Goal: Task Accomplishment & Management: Manage account settings

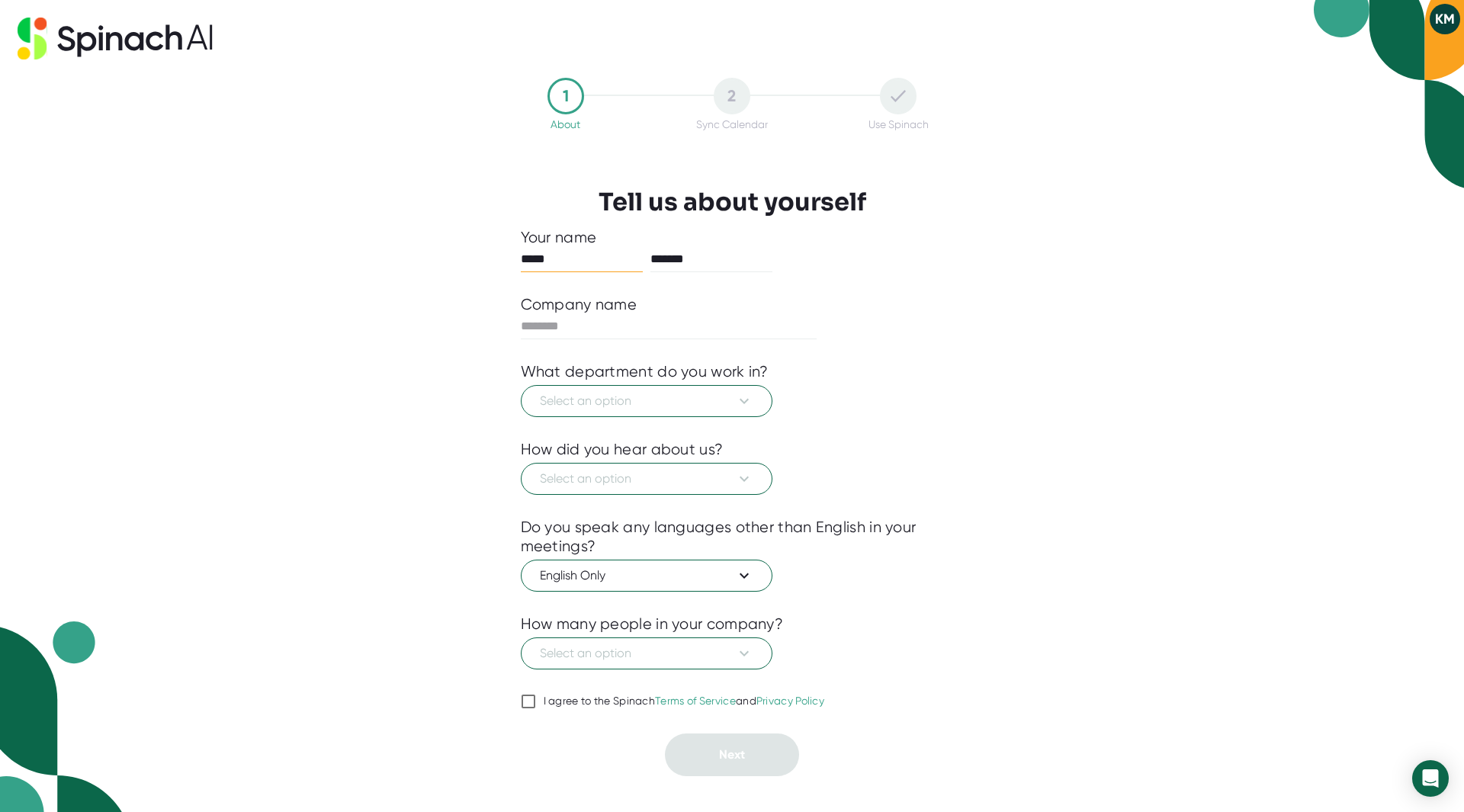
click at [709, 381] on div "Select an option" at bounding box center [732, 399] width 423 height 36
click at [716, 399] on span "Select an option" at bounding box center [646, 401] width 214 height 18
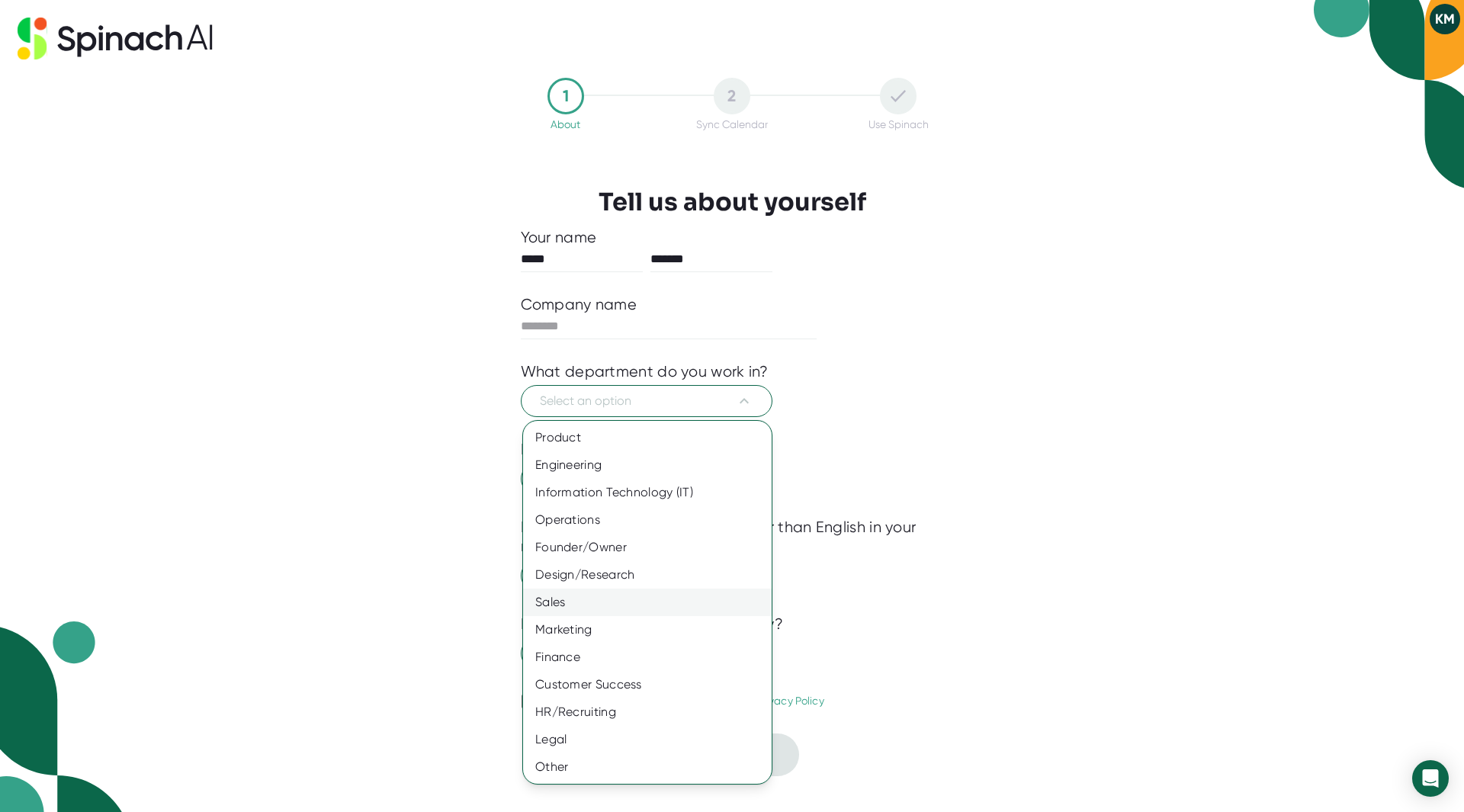
click at [558, 605] on div "Sales" at bounding box center [648, 602] width 249 height 28
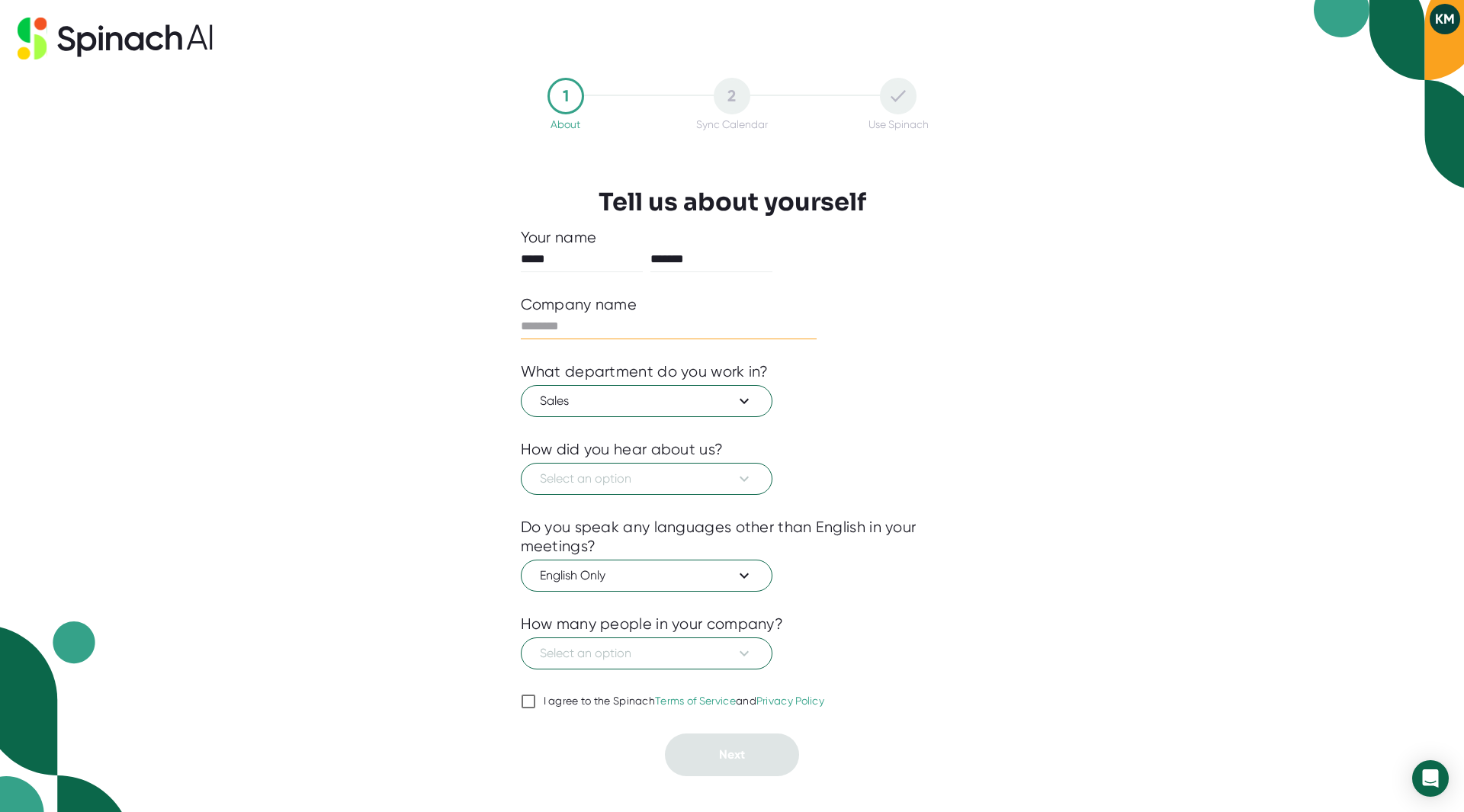
click at [581, 324] on input "text" at bounding box center [669, 327] width 296 height 25
type input "******"
click at [656, 485] on span "Select an option" at bounding box center [646, 479] width 214 height 18
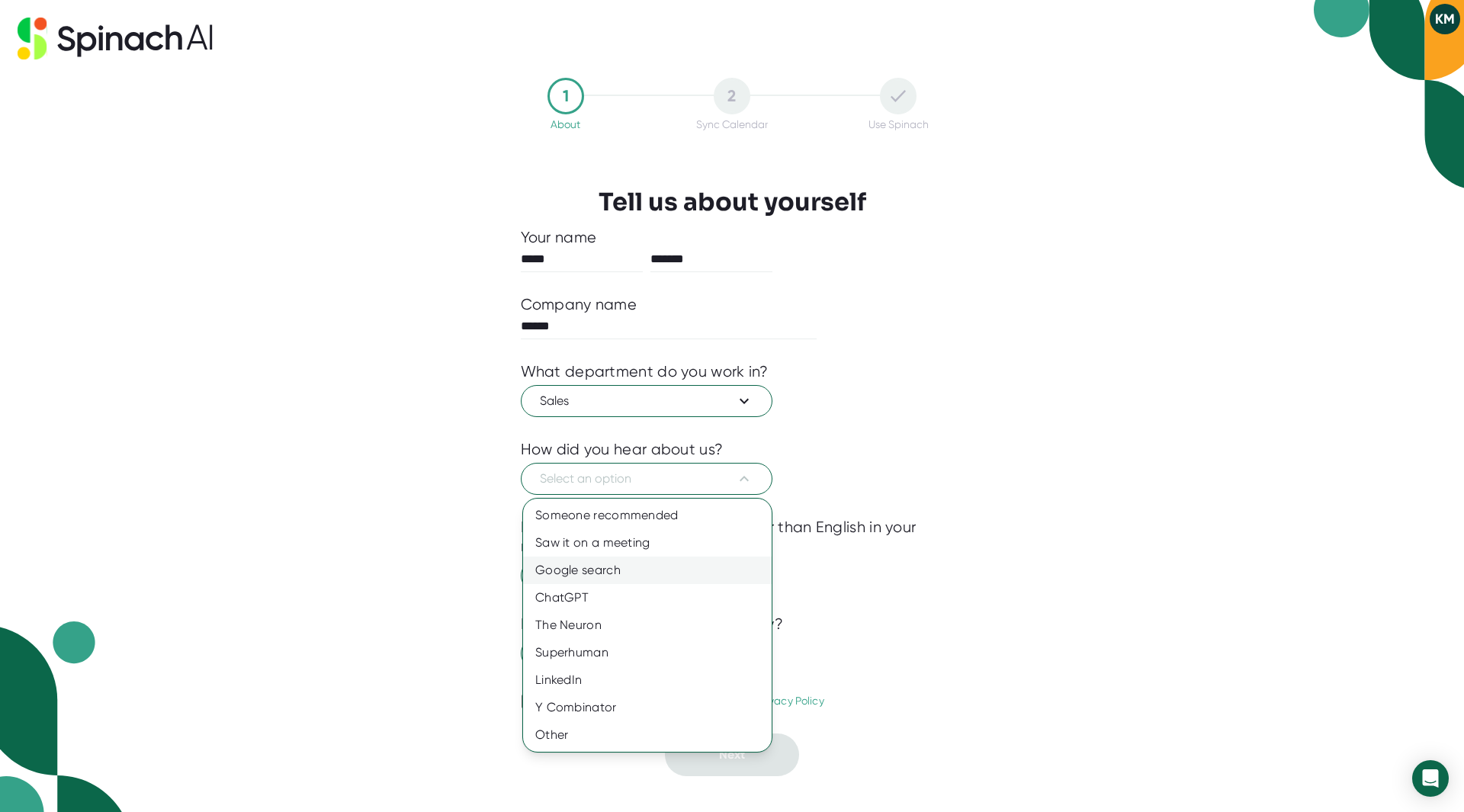
click at [623, 568] on div "Google search" at bounding box center [648, 571] width 249 height 28
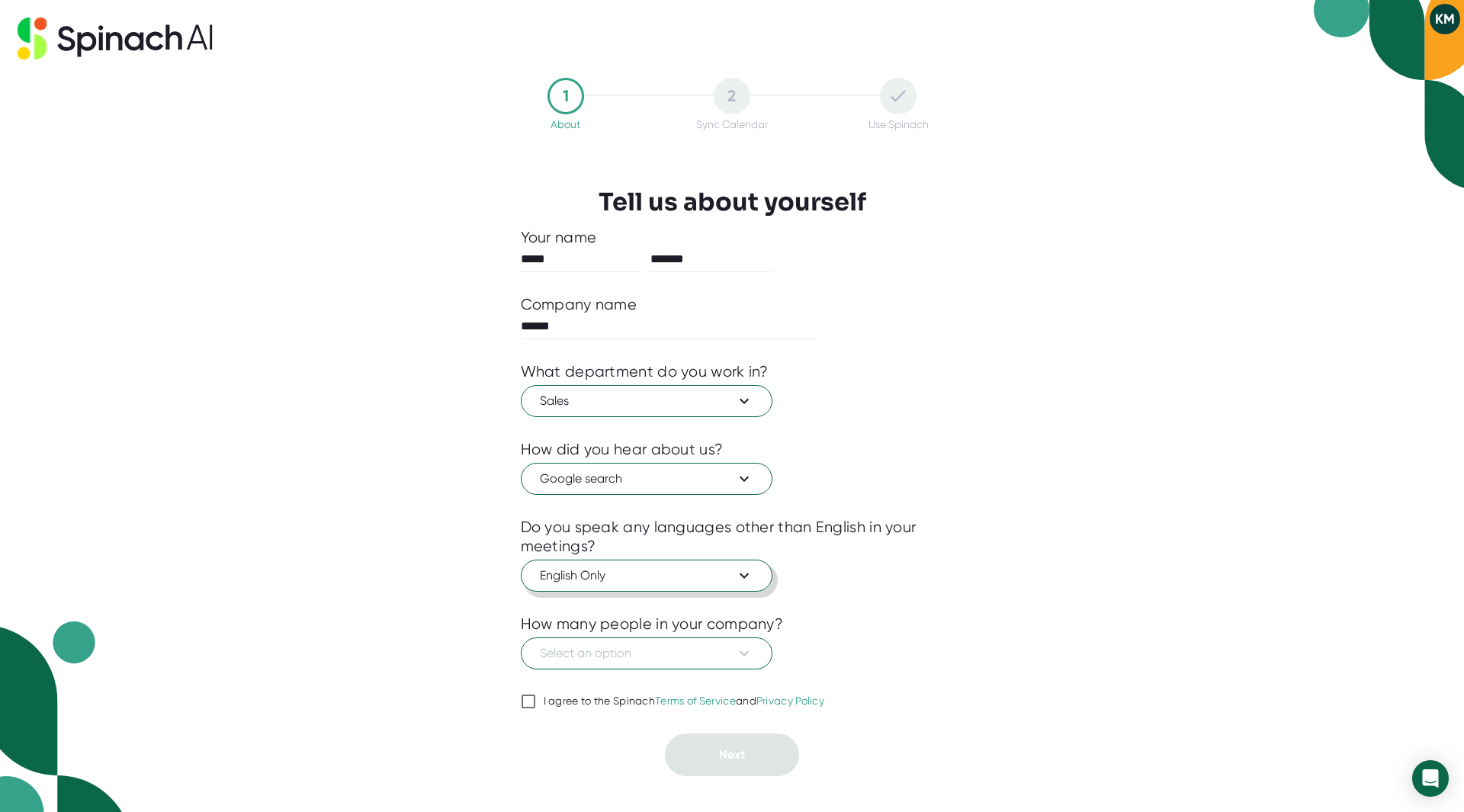
click at [633, 576] on span "English Only" at bounding box center [646, 575] width 214 height 18
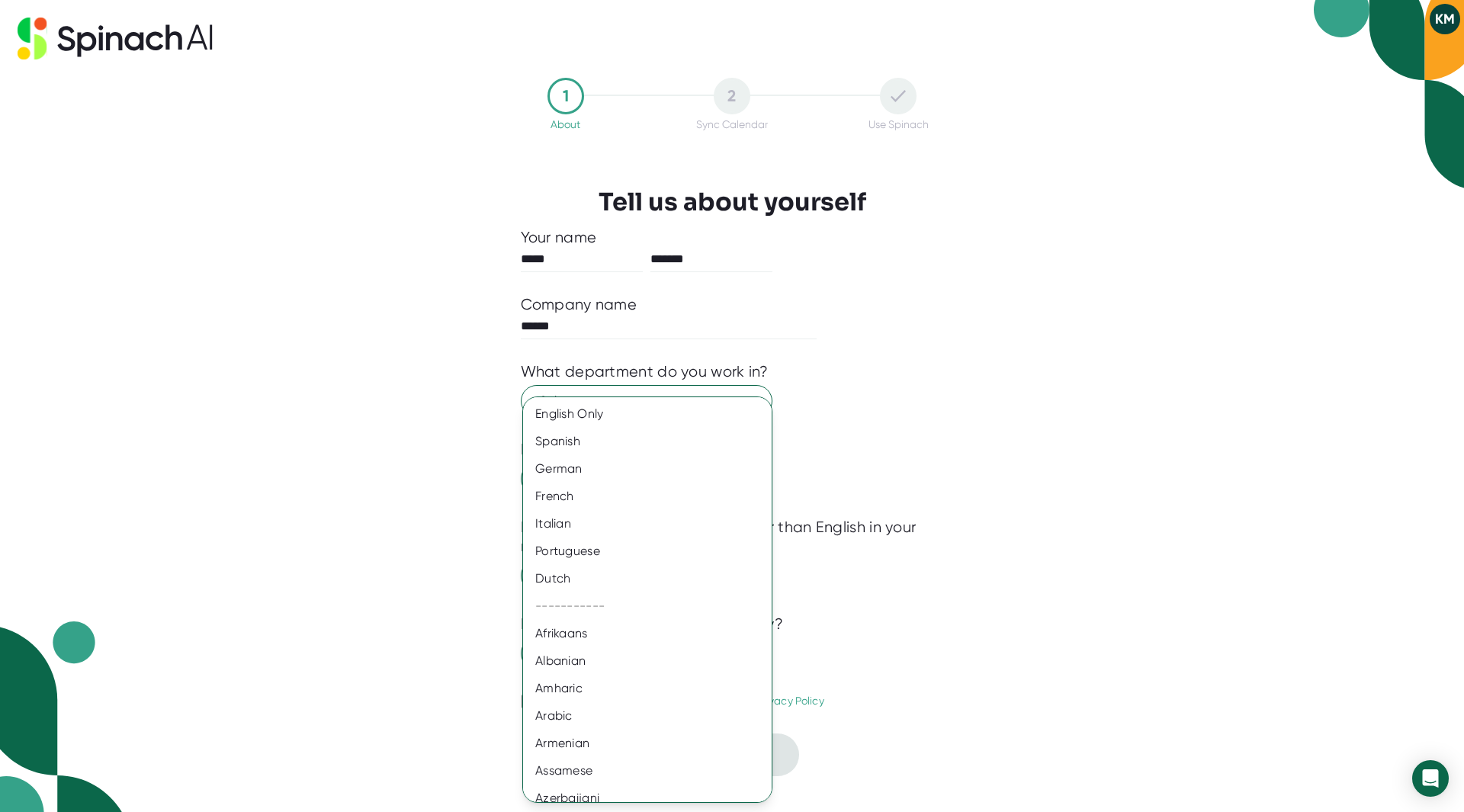
click at [401, 558] on div at bounding box center [732, 406] width 1464 height 812
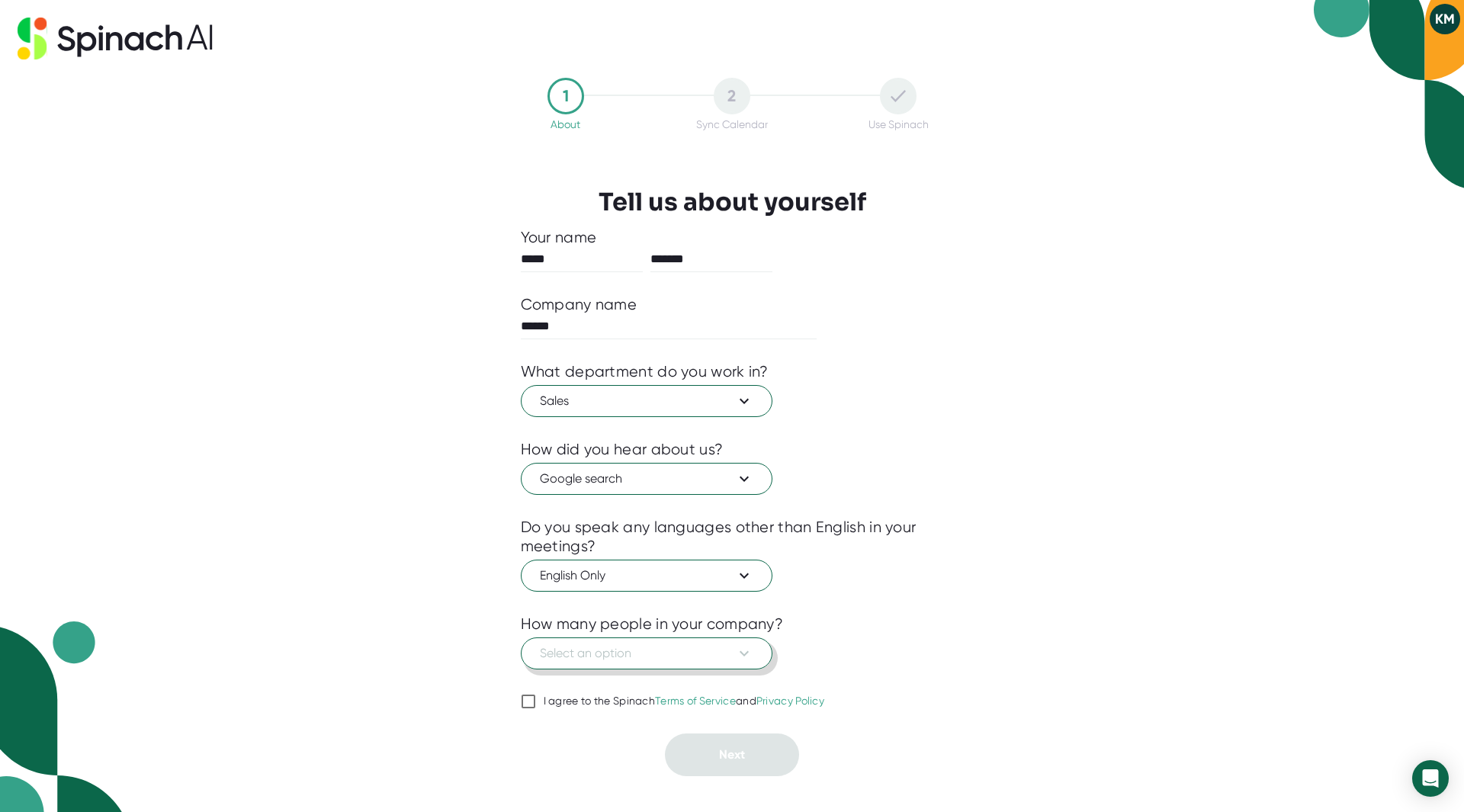
click at [617, 657] on span "Select an option" at bounding box center [646, 653] width 214 height 18
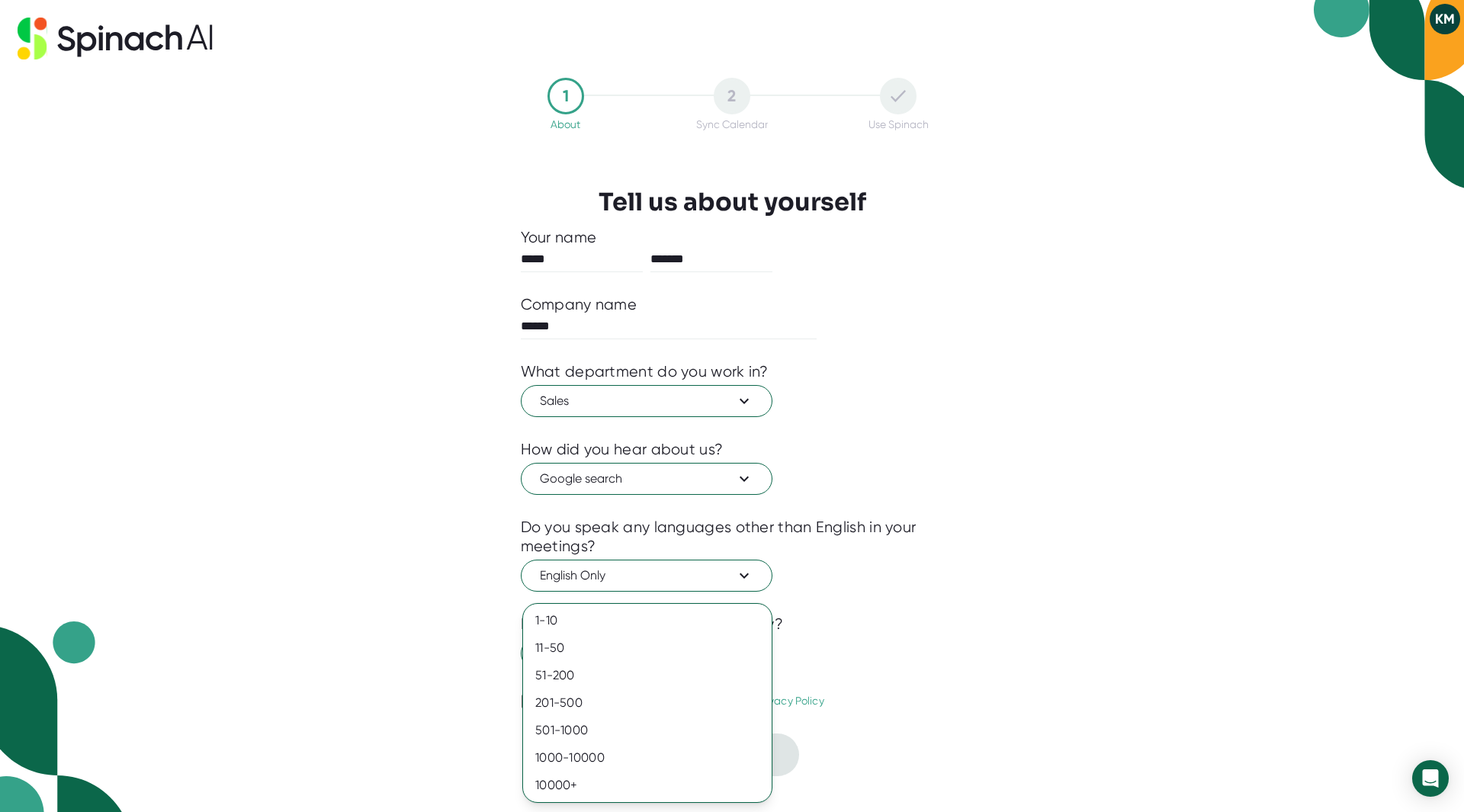
click at [493, 656] on div at bounding box center [732, 406] width 1464 height 812
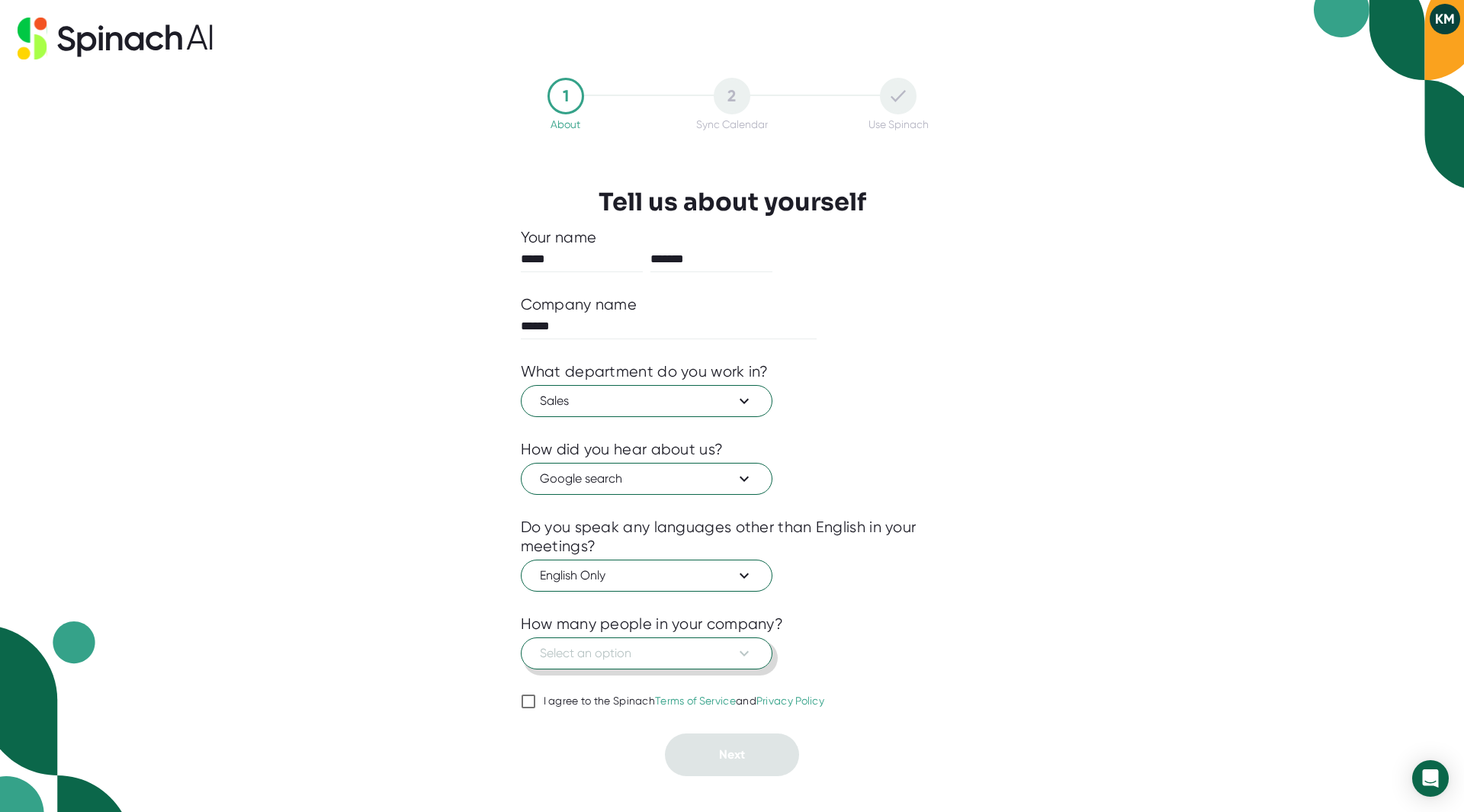
click at [594, 652] on span "Select an option" at bounding box center [646, 653] width 214 height 18
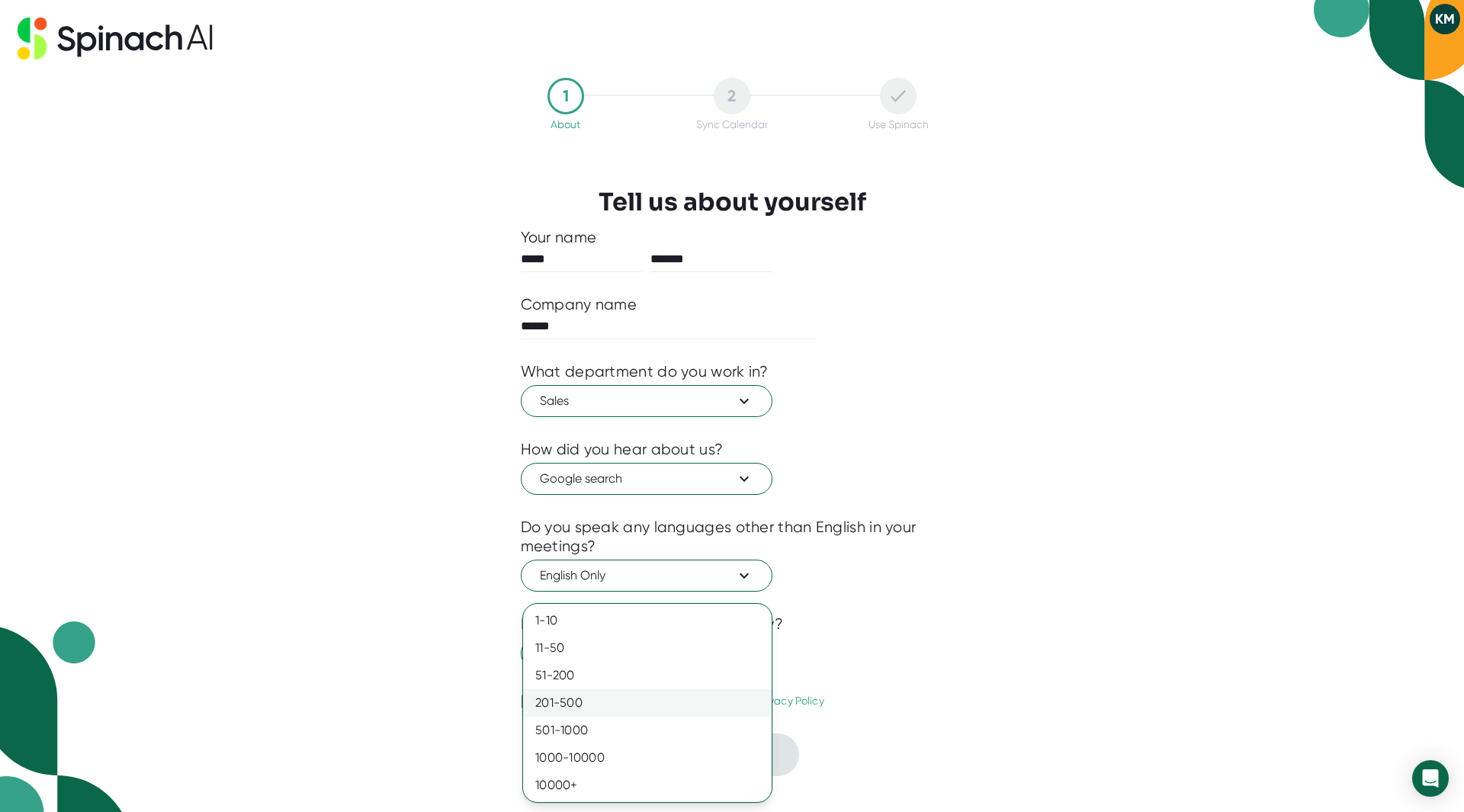
click at [585, 699] on div "201-500" at bounding box center [648, 703] width 249 height 28
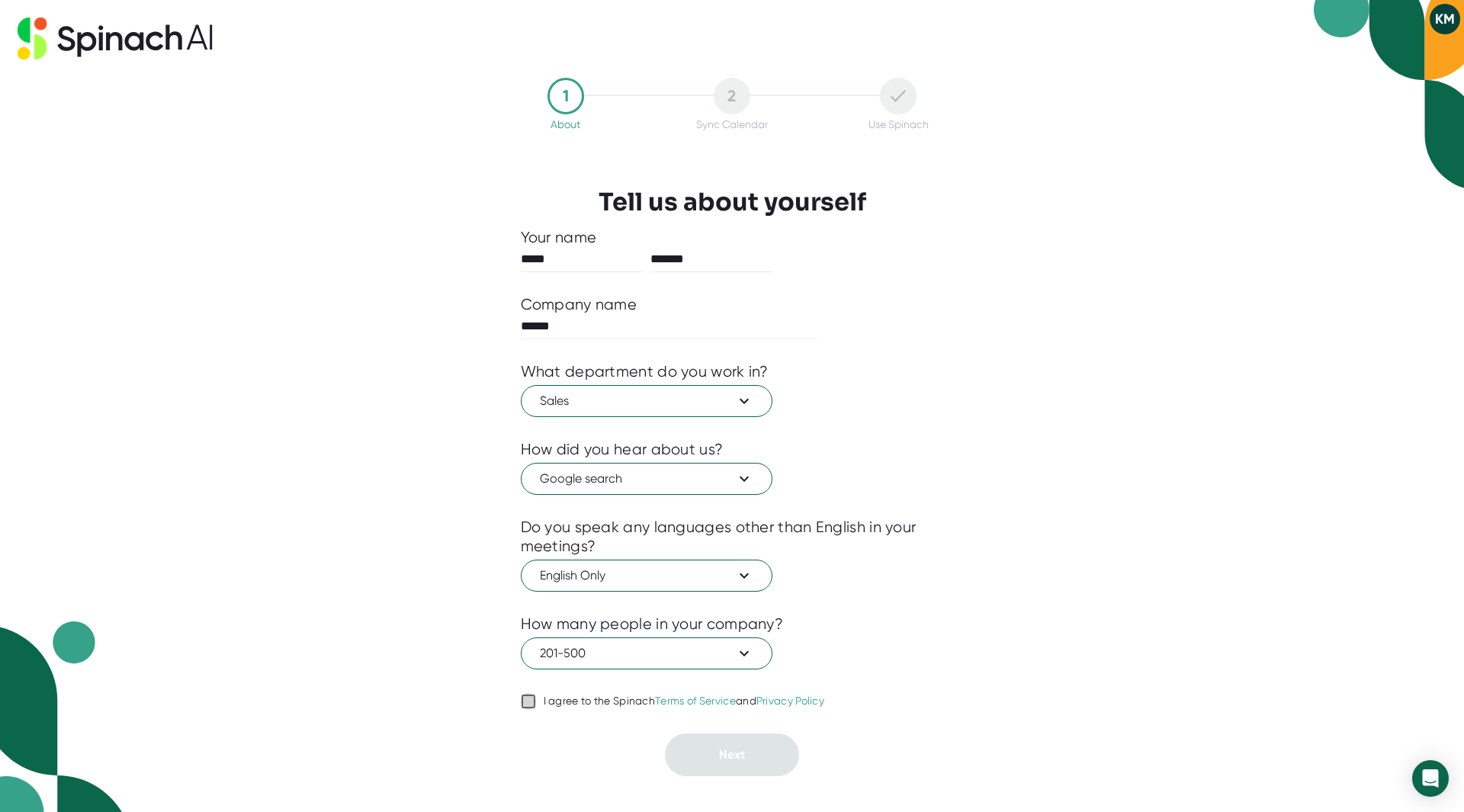
click at [530, 703] on input "I agree to the Spinach Terms of Service and Privacy Policy" at bounding box center [528, 701] width 16 height 18
checkbox input "true"
click at [719, 751] on span "Next" at bounding box center [732, 754] width 26 height 15
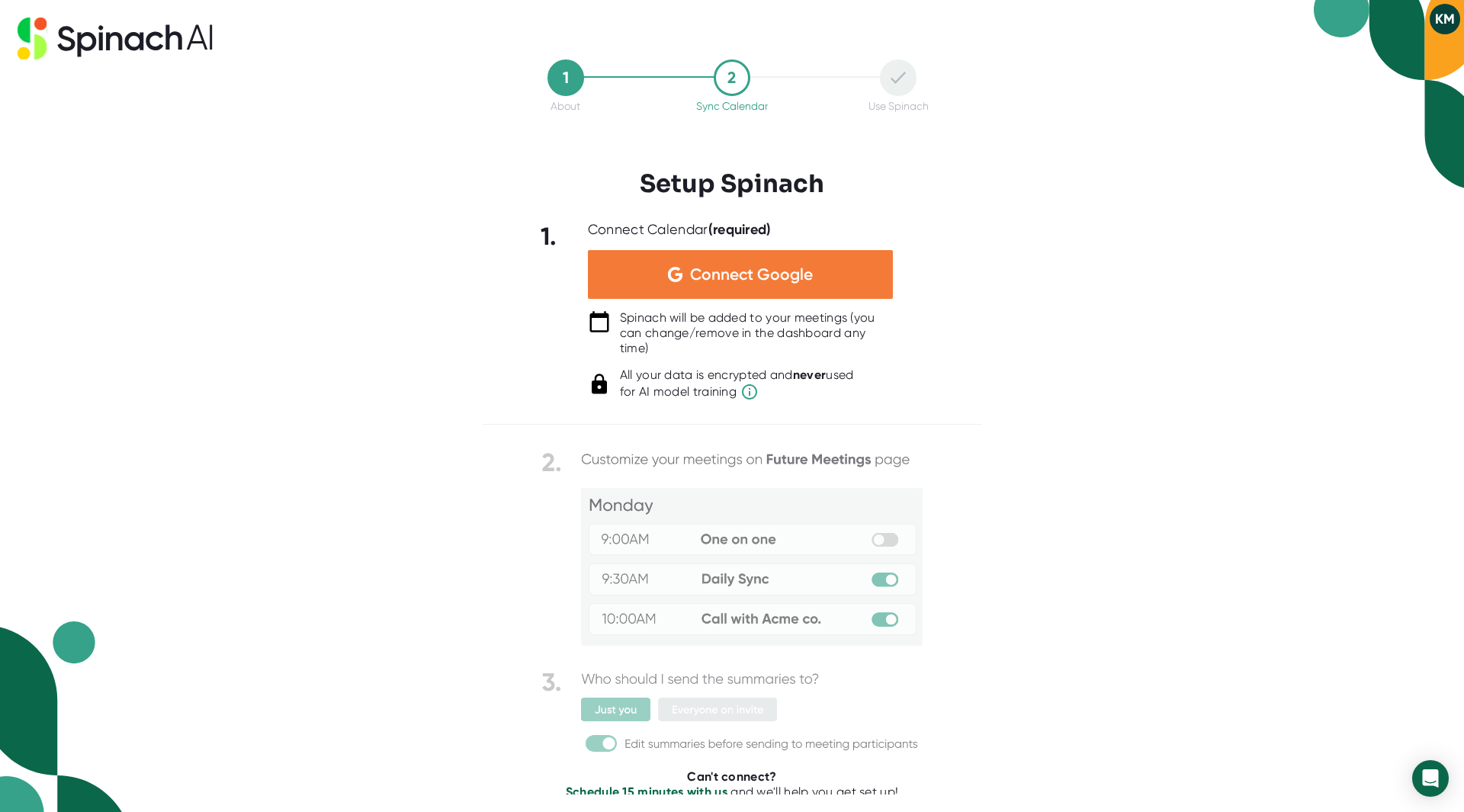
click at [725, 273] on span "Connect Google" at bounding box center [752, 274] width 123 height 16
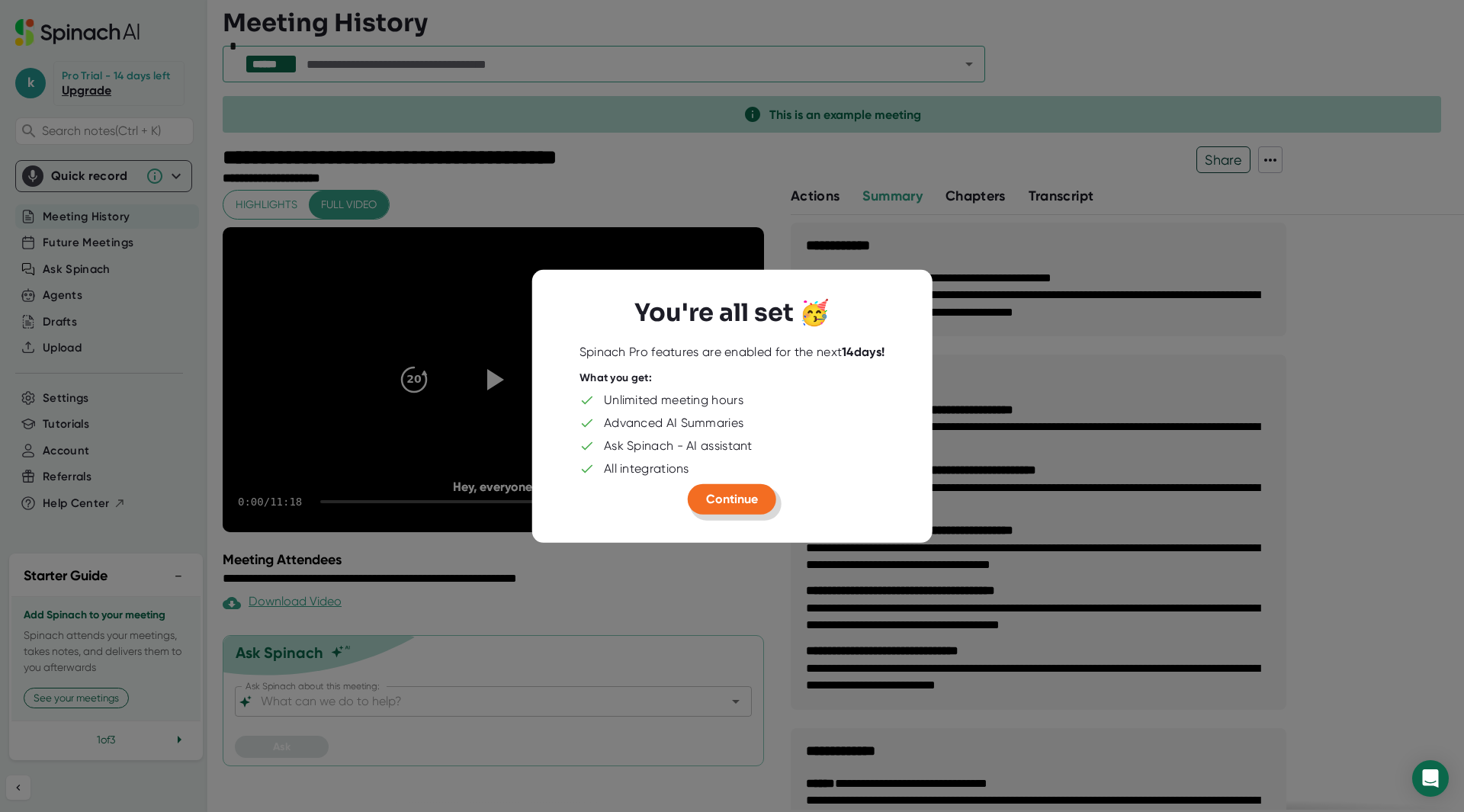
click at [718, 503] on span "Continue" at bounding box center [731, 498] width 52 height 15
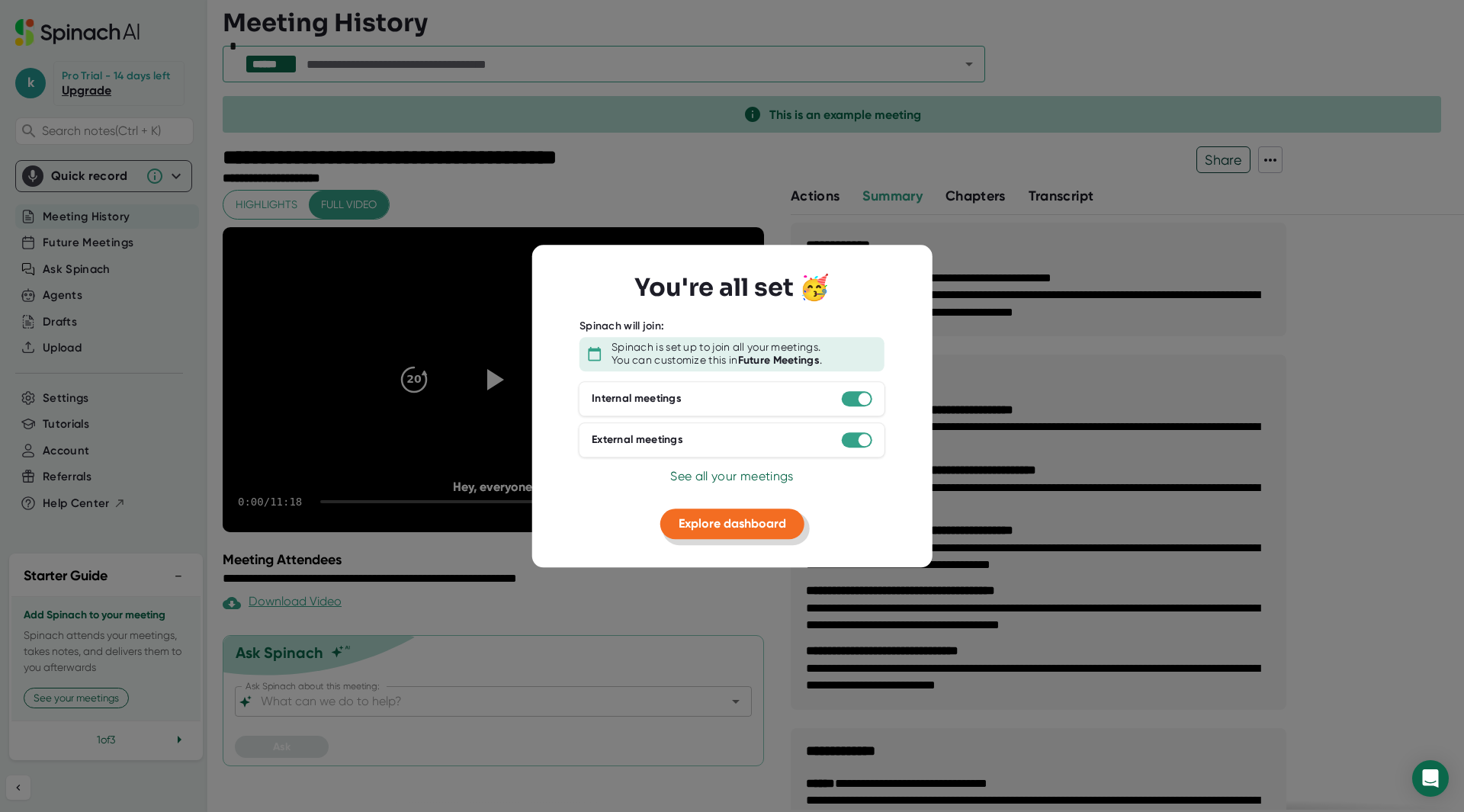
click at [724, 521] on span "Explore dashboard" at bounding box center [732, 523] width 107 height 15
